Goal: Find specific page/section: Find specific page/section

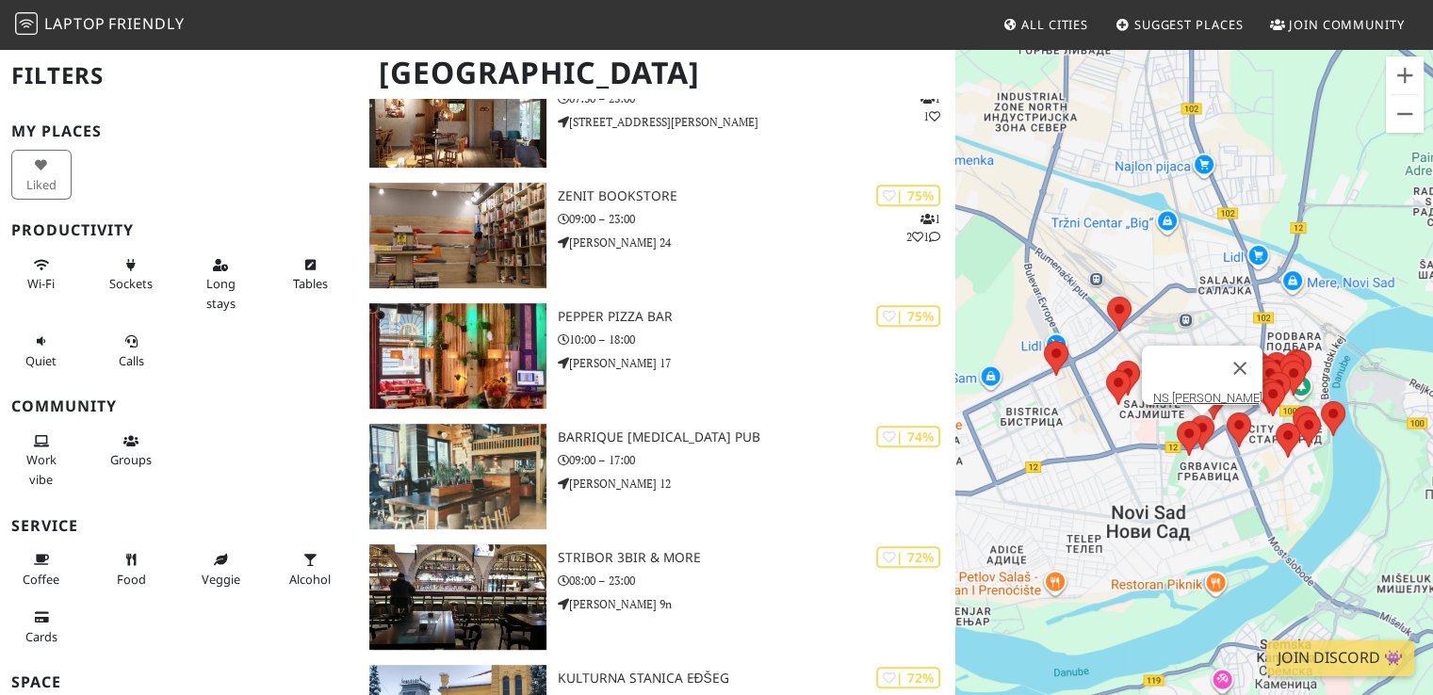
scroll to position [822, 0]
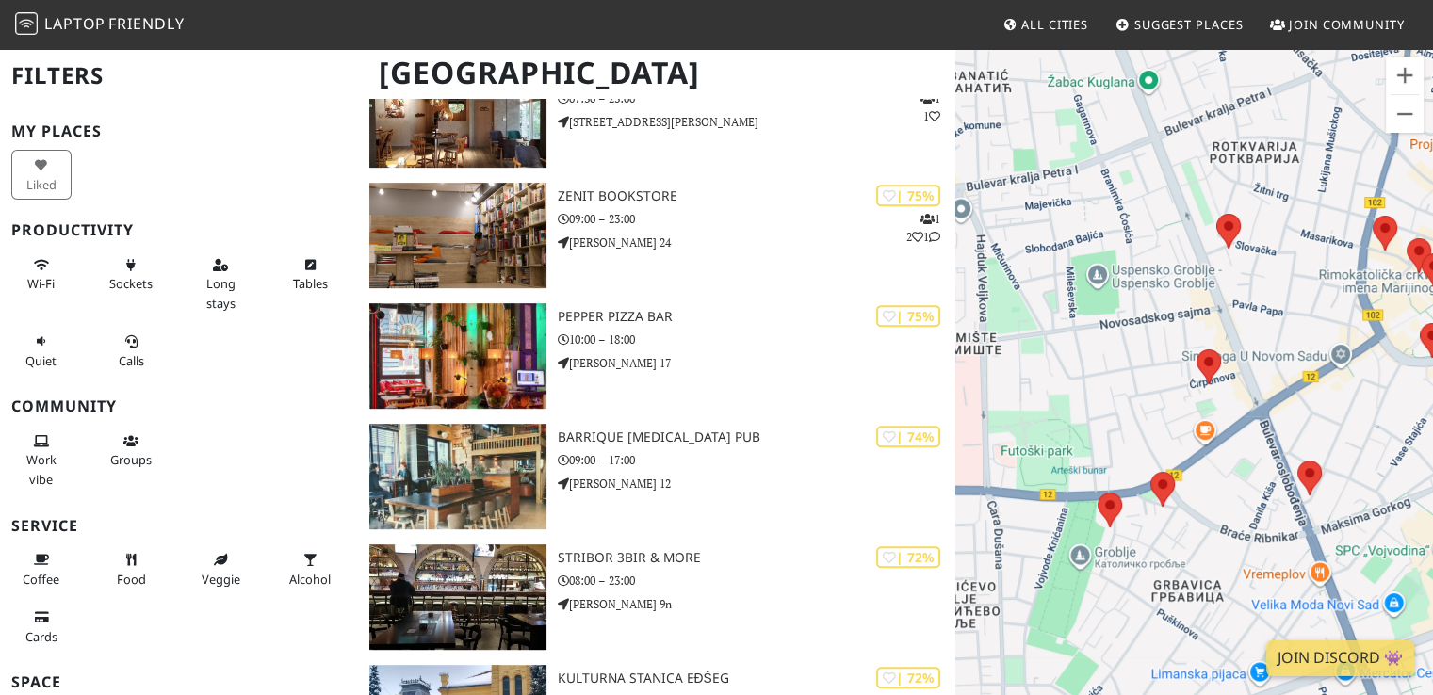
drag, startPoint x: 1327, startPoint y: 448, endPoint x: 1159, endPoint y: 49, distance: 432.5
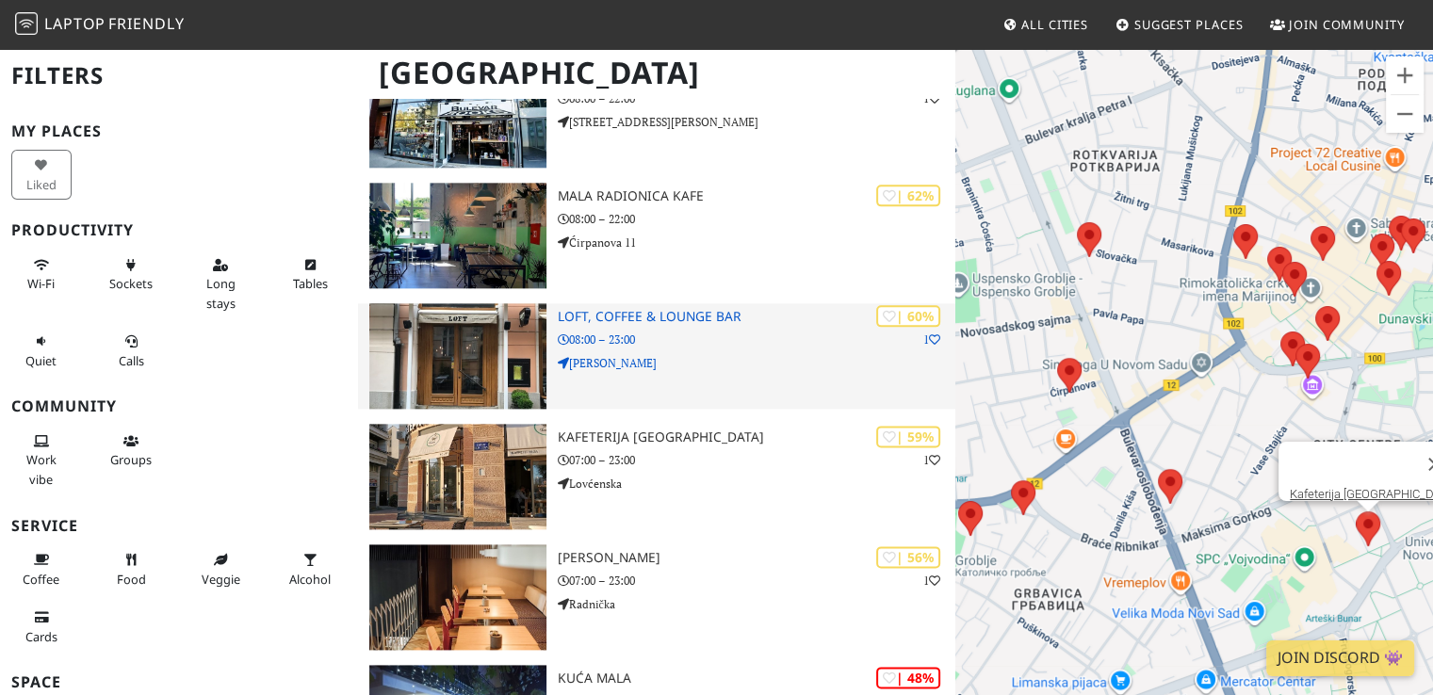
scroll to position [2269, 0]
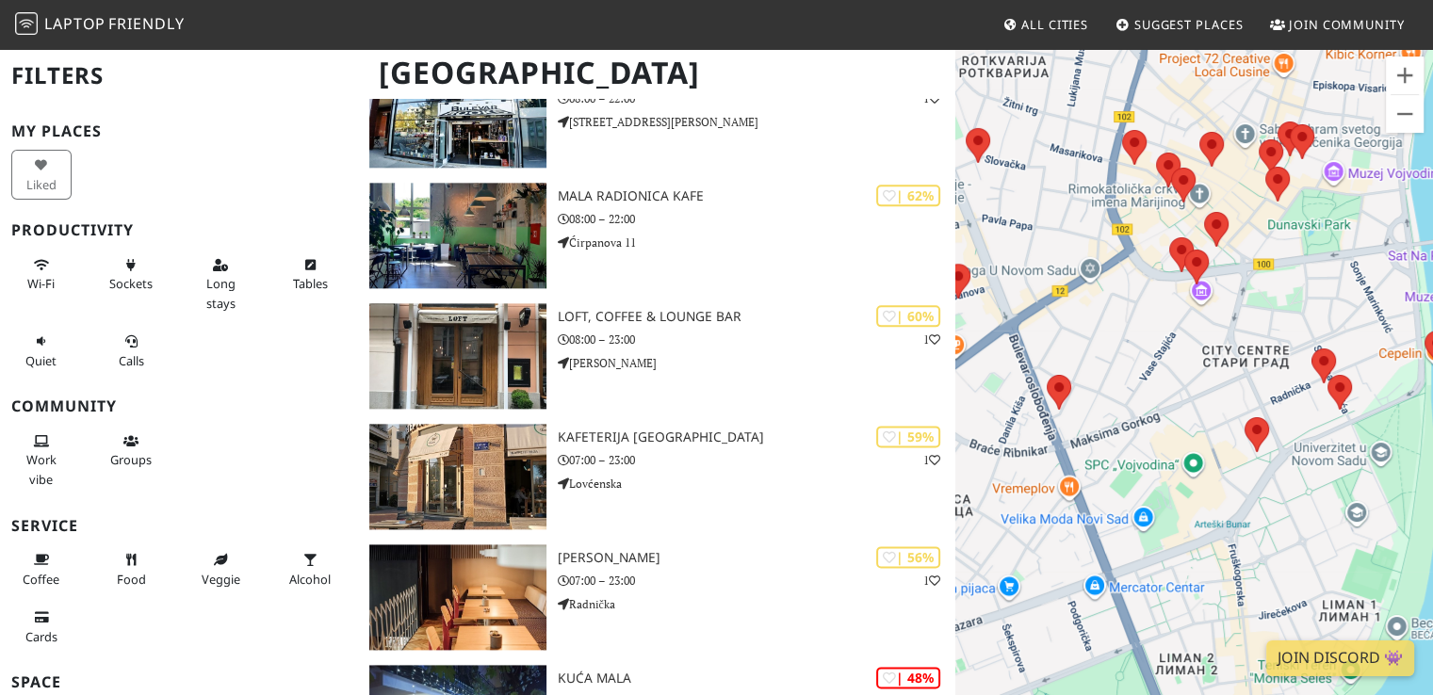
drag, startPoint x: 1247, startPoint y: 485, endPoint x: 1188, endPoint y: 388, distance: 113.3
click at [1188, 388] on div at bounding box center [1195, 394] width 478 height 695
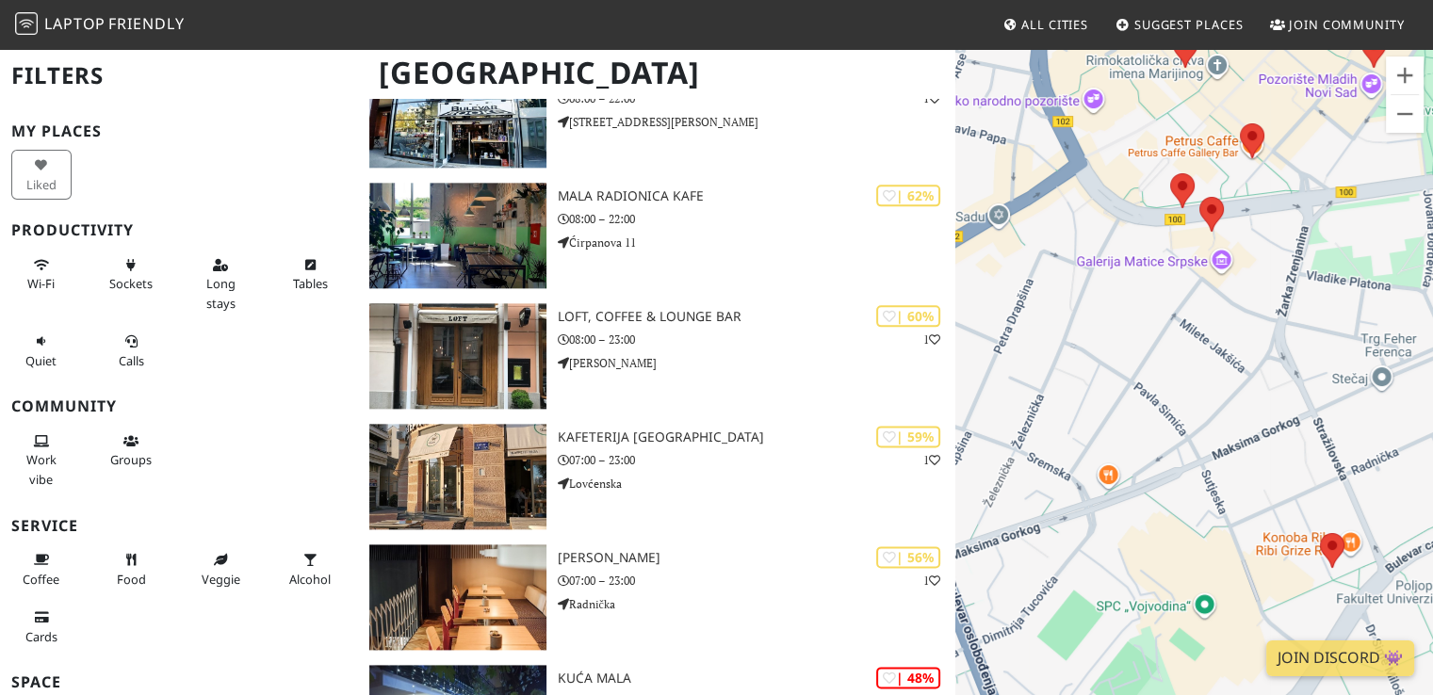
drag, startPoint x: 1228, startPoint y: 389, endPoint x: 1282, endPoint y: 442, distance: 75.3
click at [1282, 442] on div at bounding box center [1195, 394] width 478 height 695
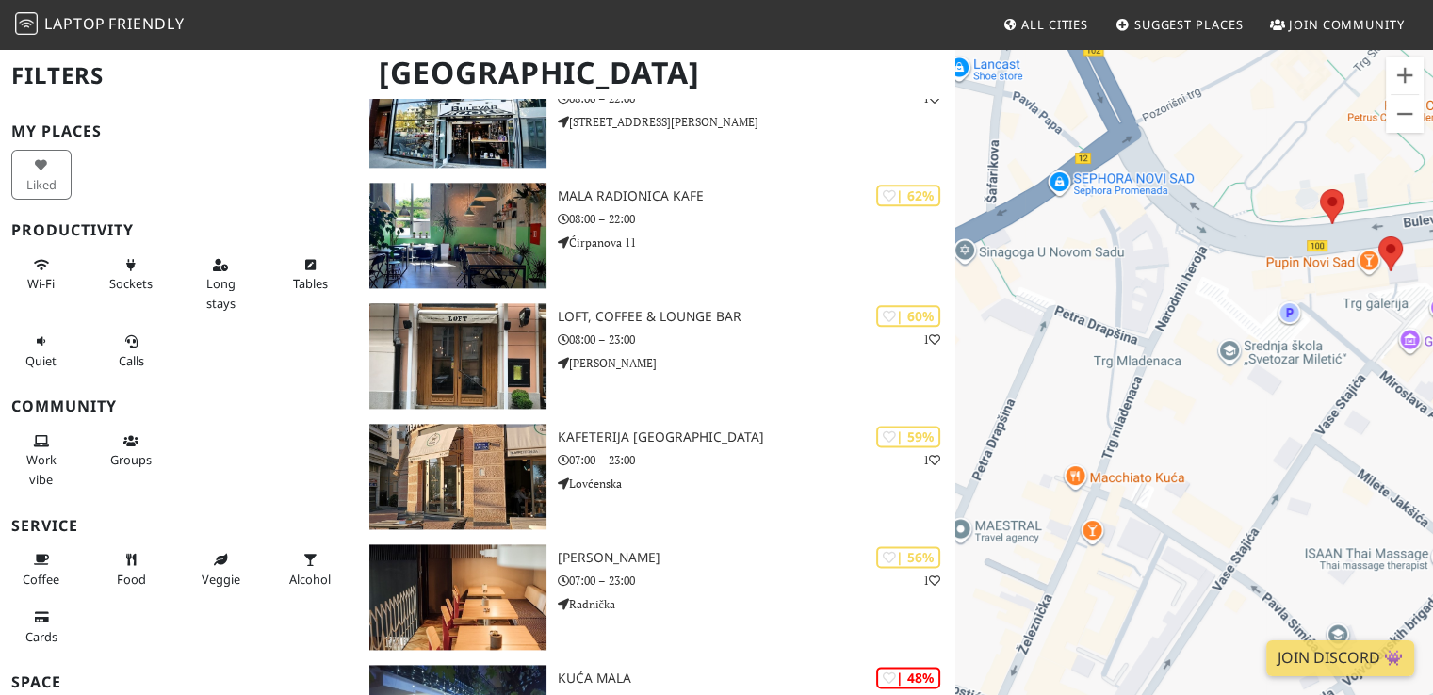
drag, startPoint x: 1149, startPoint y: 261, endPoint x: 1271, endPoint y: 303, distance: 129.6
click at [1271, 303] on div at bounding box center [1195, 394] width 478 height 695
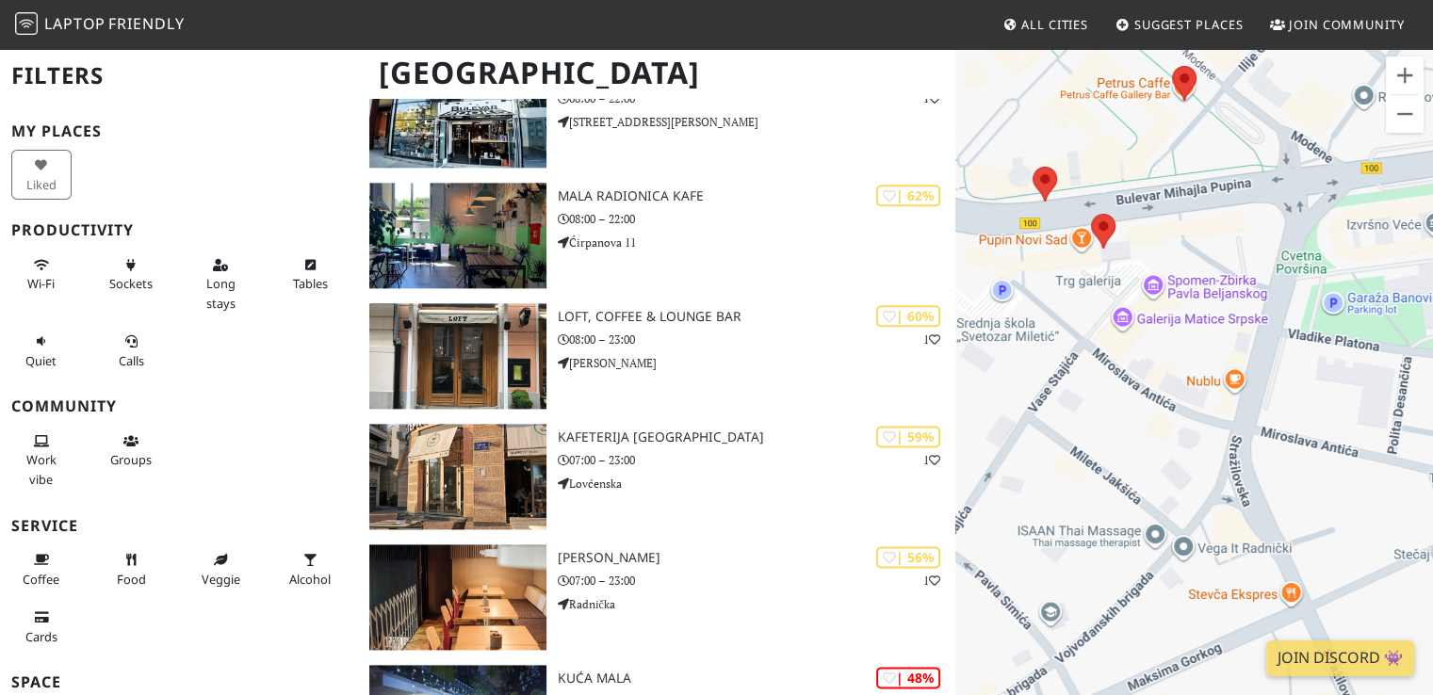
drag, startPoint x: 1261, startPoint y: 314, endPoint x: 973, endPoint y: 292, distance: 288.2
click at [973, 292] on div at bounding box center [1195, 394] width 478 height 695
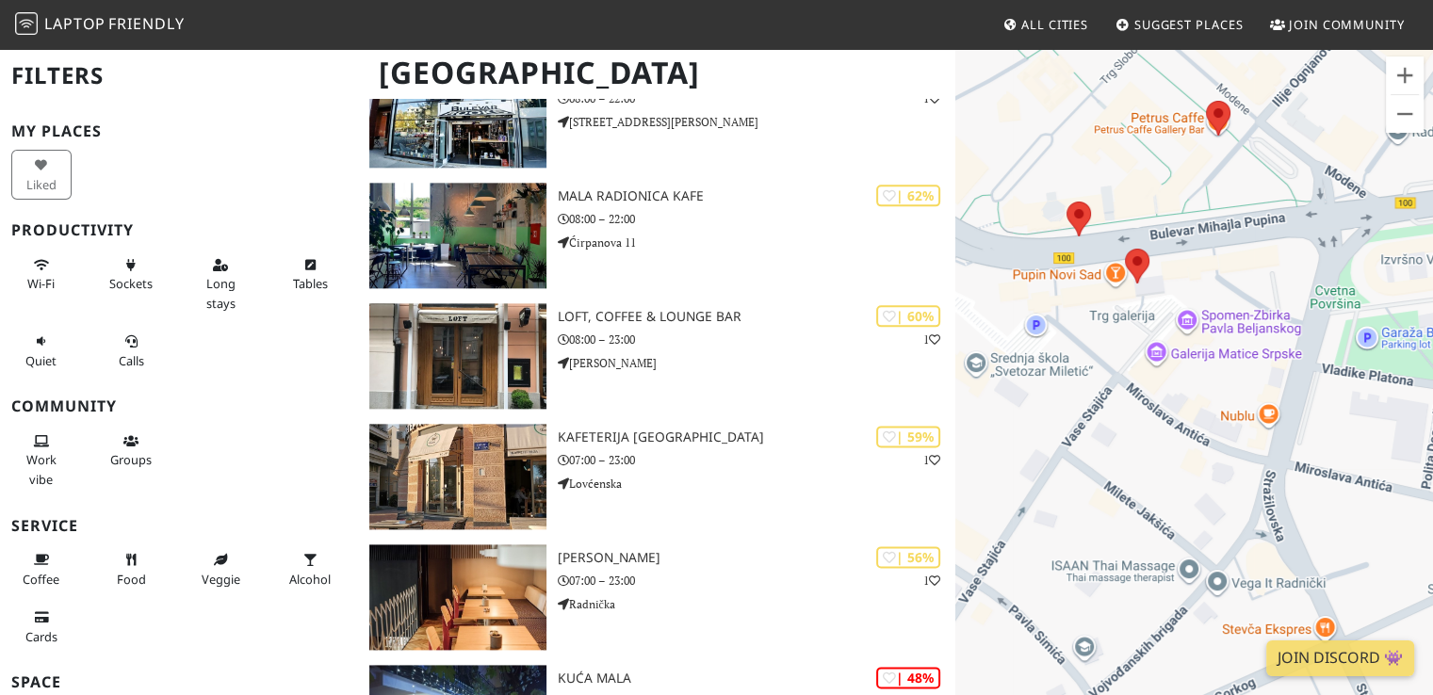
drag, startPoint x: 1221, startPoint y: 220, endPoint x: 1259, endPoint y: 258, distance: 54.0
click at [1259, 258] on div at bounding box center [1195, 394] width 478 height 695
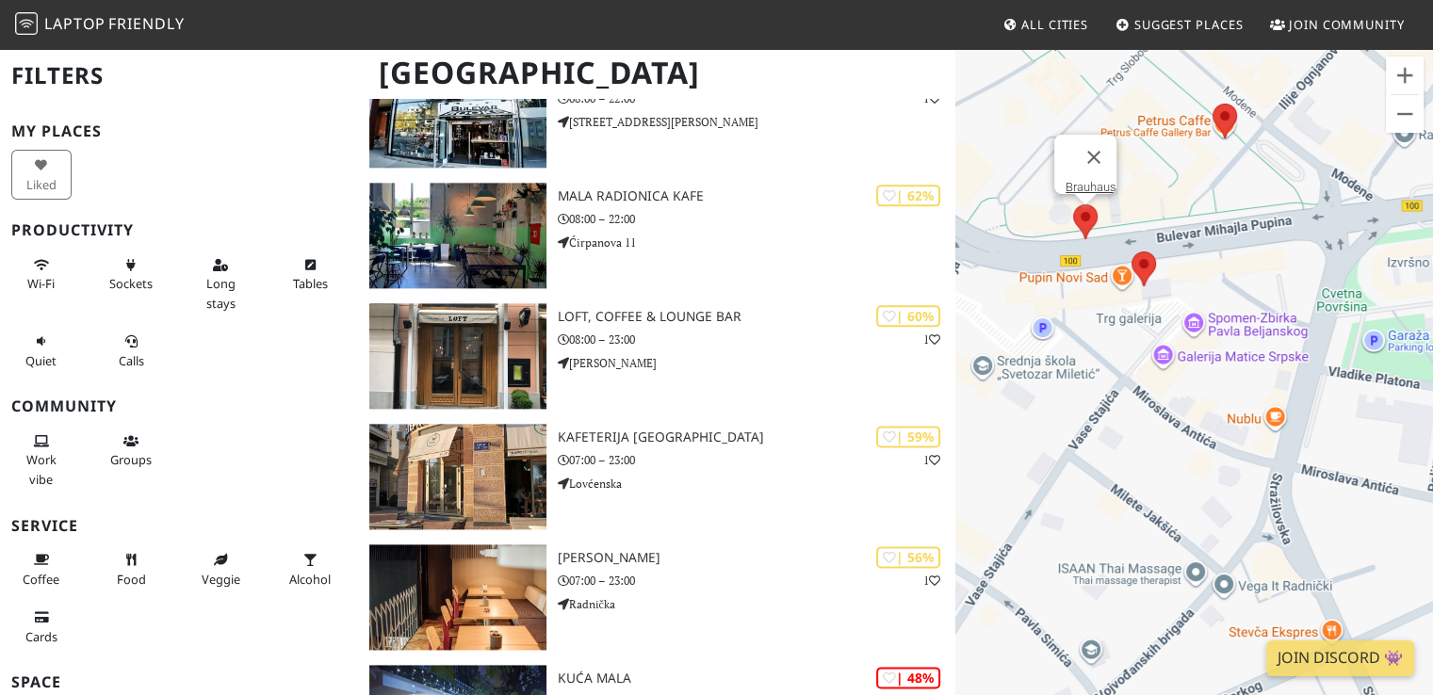
click at [1073, 204] on area at bounding box center [1073, 204] width 0 height 0
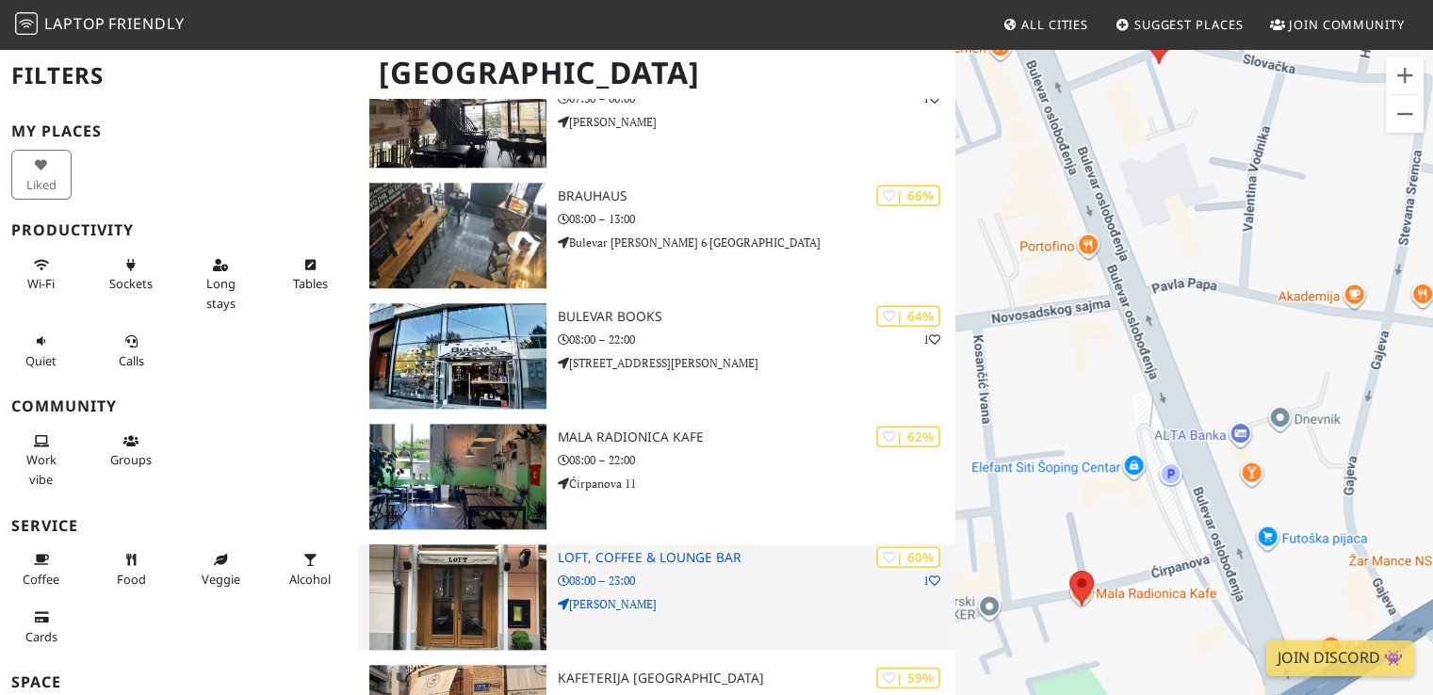
scroll to position [2027, 0]
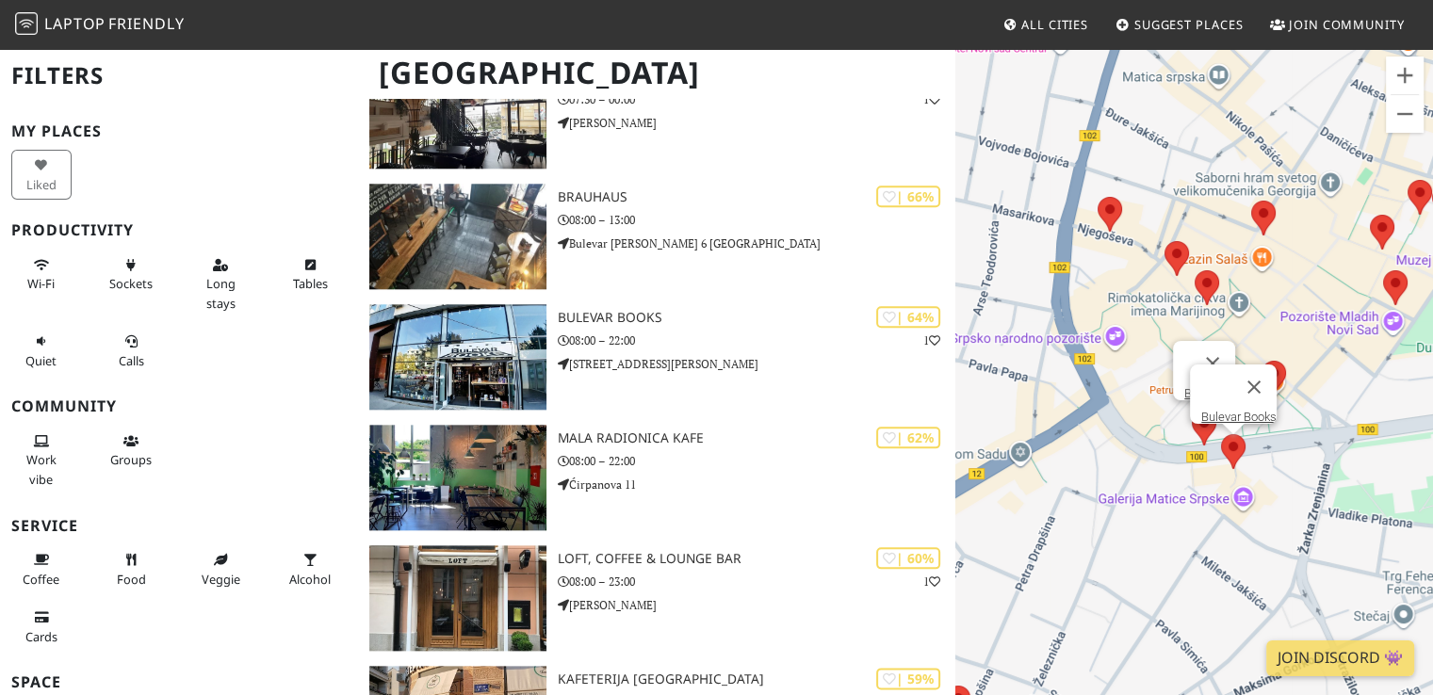
click at [1221, 434] on area at bounding box center [1221, 434] width 0 height 0
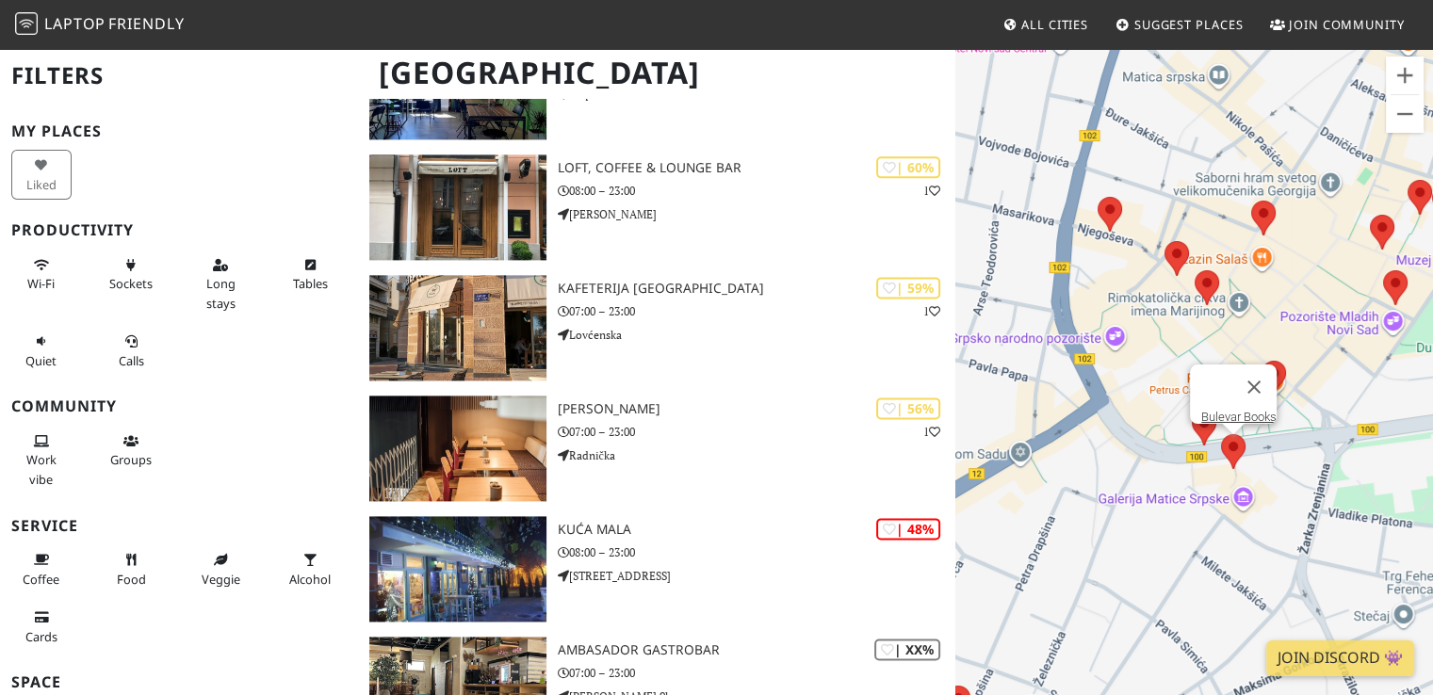
scroll to position [2601, 0]
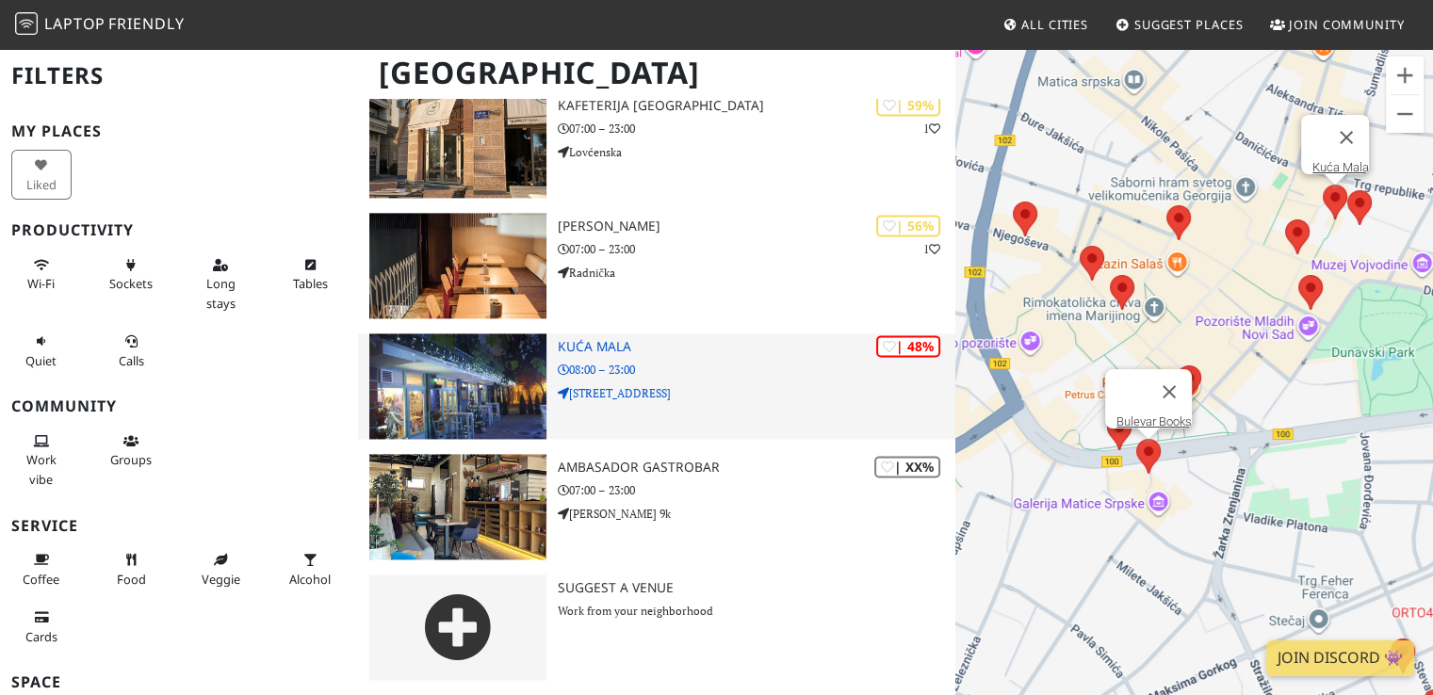
click at [466, 352] on img at bounding box center [457, 387] width 176 height 106
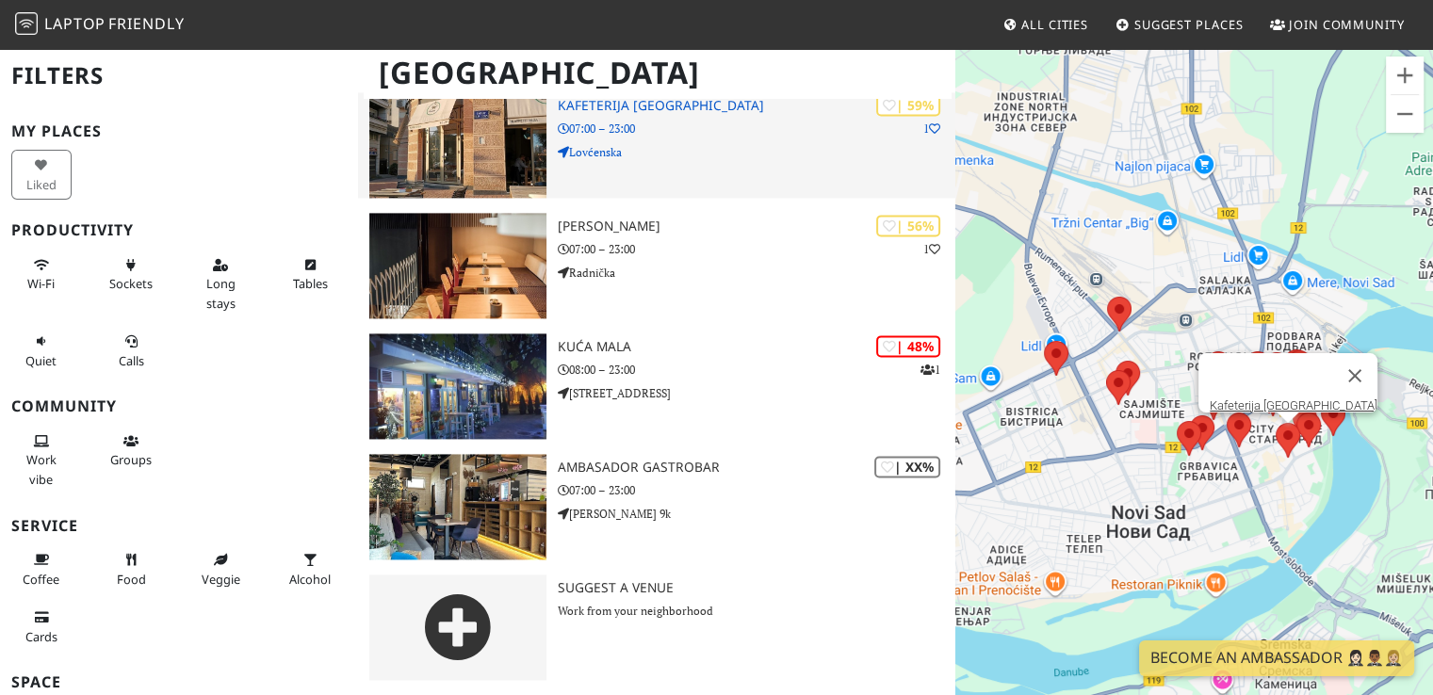
scroll to position [2601, 0]
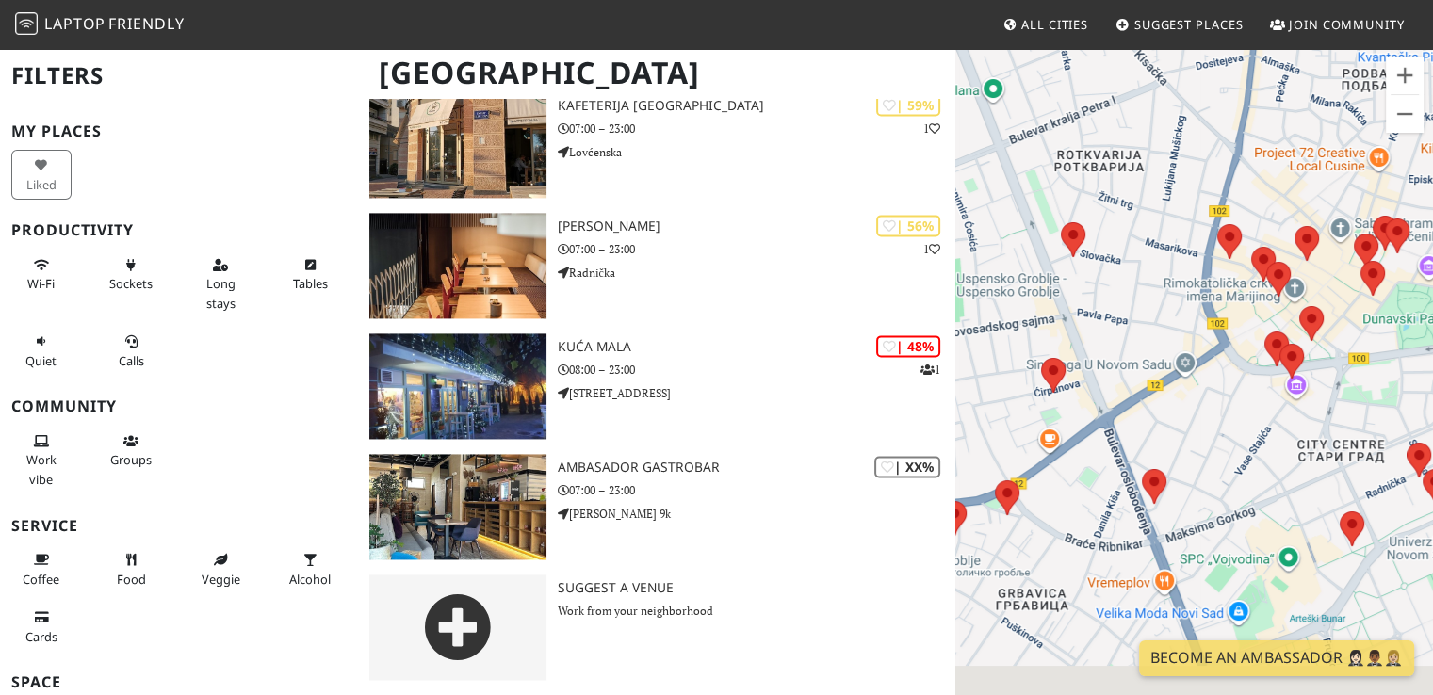
drag, startPoint x: 1218, startPoint y: 379, endPoint x: 859, endPoint y: 76, distance: 469.5
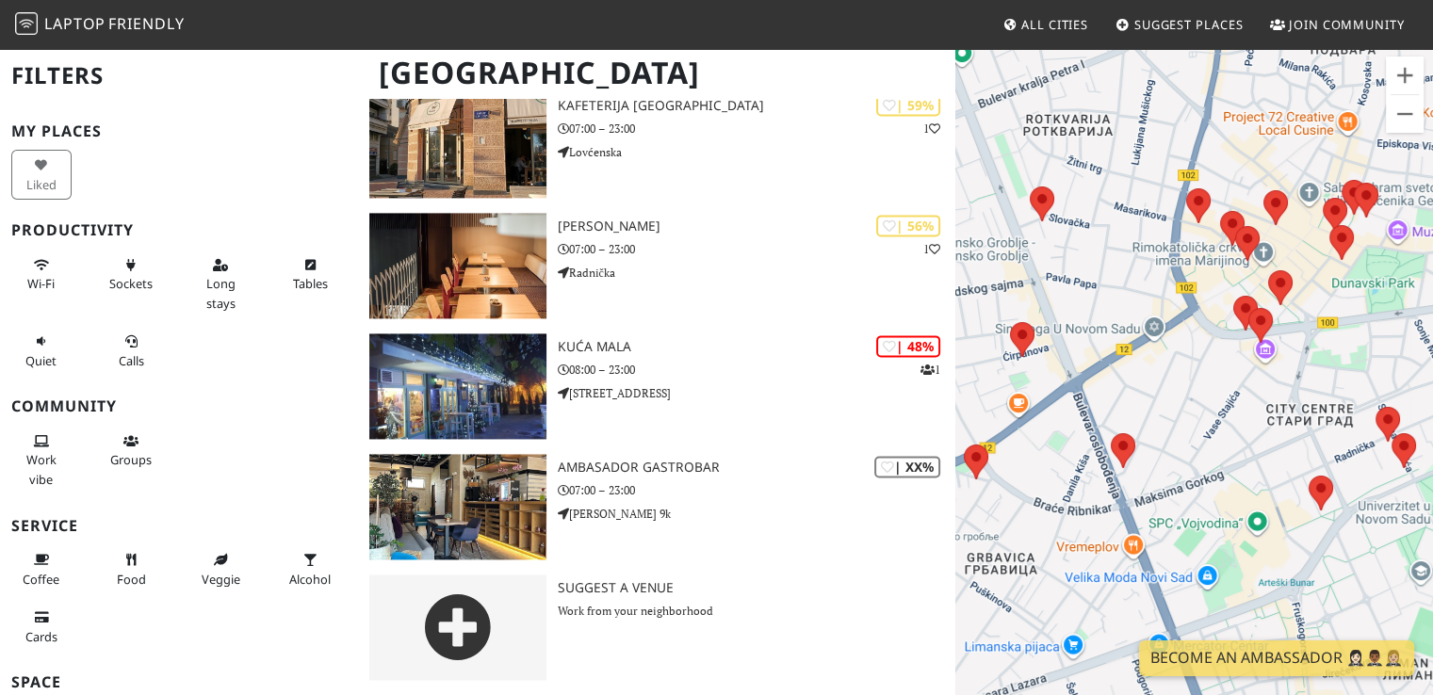
drag, startPoint x: 859, startPoint y: 76, endPoint x: 1331, endPoint y: 249, distance: 501.8
click at [1235, 226] on area at bounding box center [1235, 226] width 0 height 0
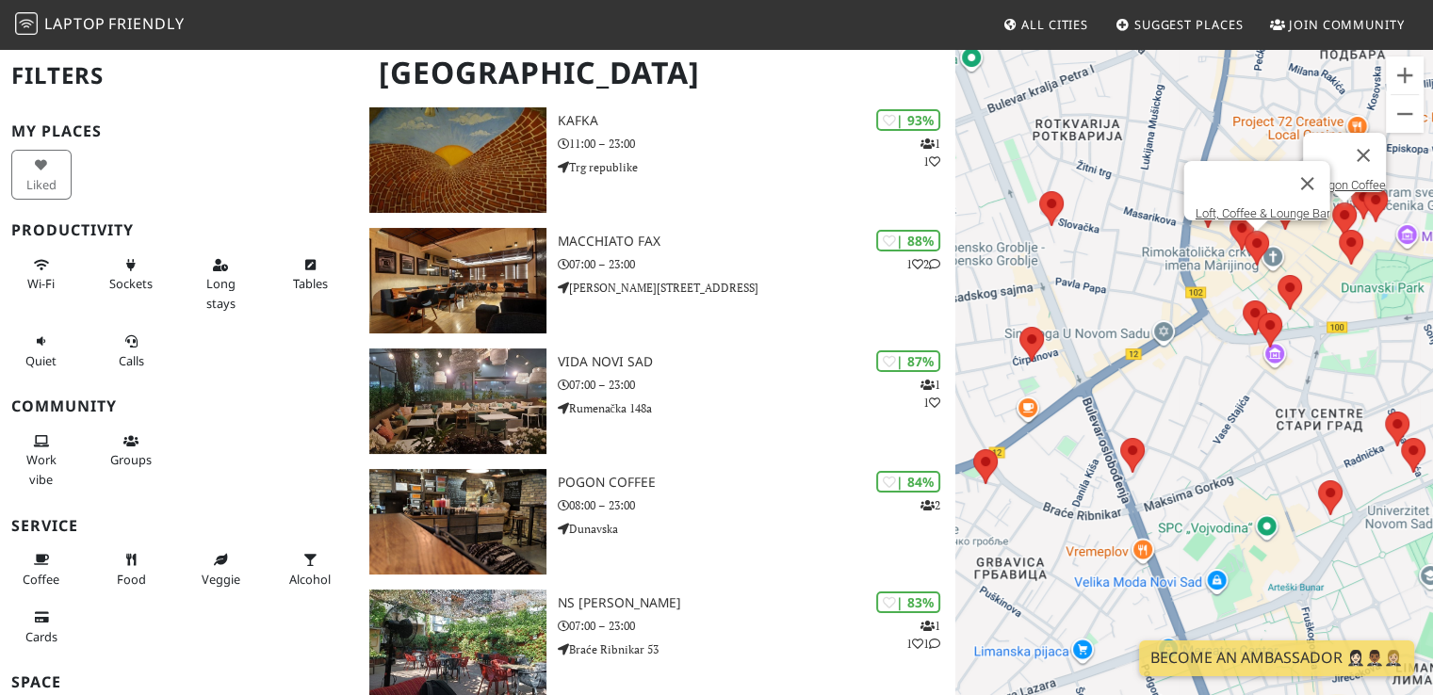
scroll to position [0, 0]
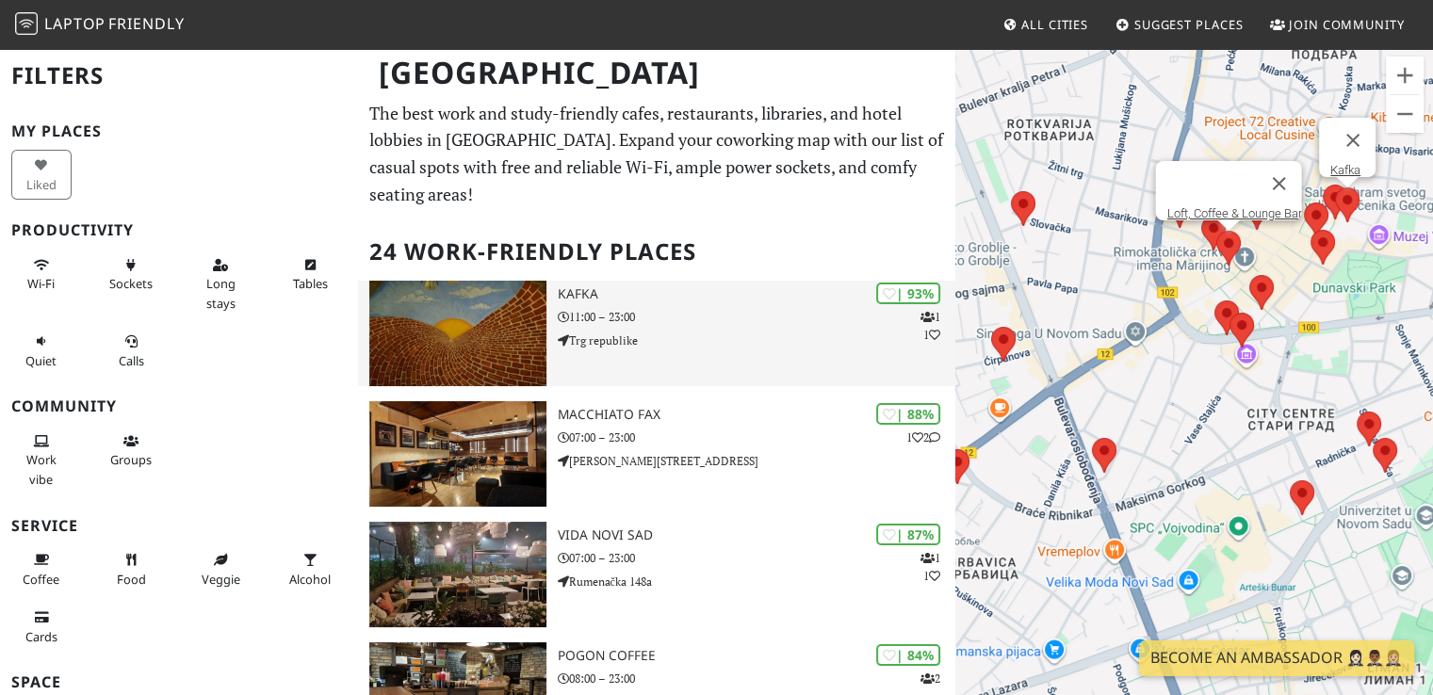
click at [690, 283] on div "| 93% 1 1 Kafka 11:00 – 23:00 Trg republike" at bounding box center [757, 334] width 399 height 106
